Goal: Information Seeking & Learning: Learn about a topic

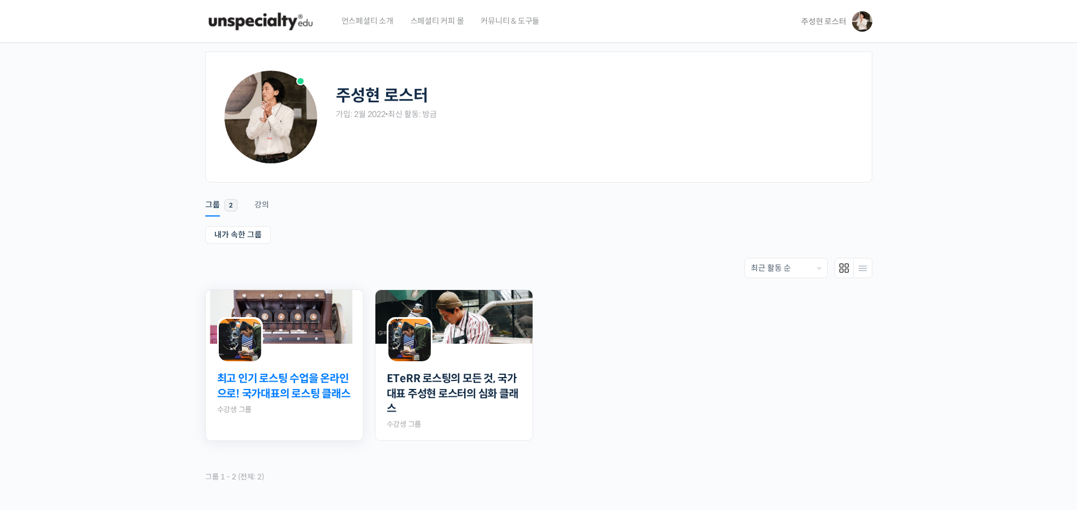
click at [291, 386] on link "최고 인기 로스팅 수업을 온라인으로! 국가대표의 로스팅 클래스" at bounding box center [284, 386] width 135 height 30
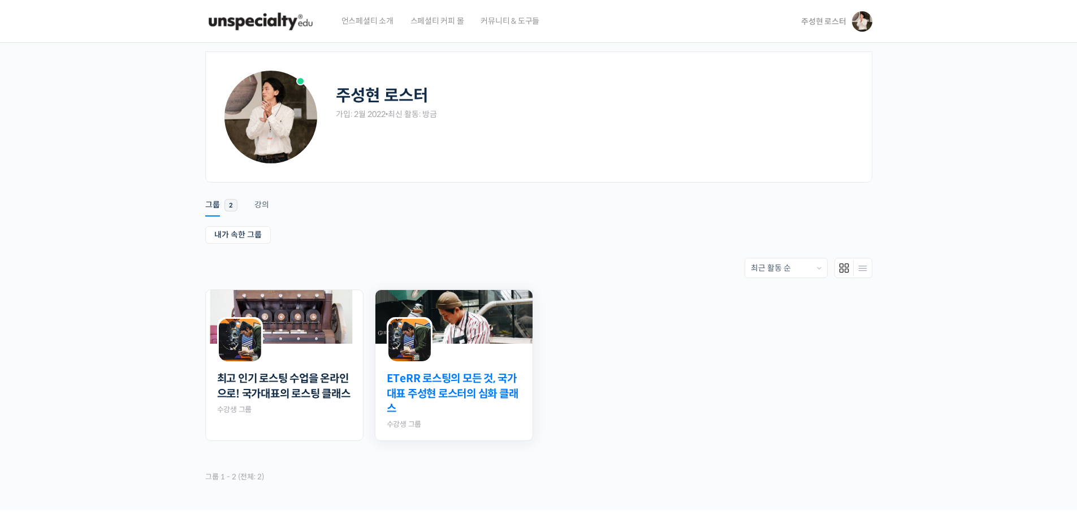
click at [465, 392] on link "ETeRR 로스팅의 모든 것, 국가대표 주성현 로스터의 심화 클래스" at bounding box center [454, 393] width 135 height 45
